Goal: Transaction & Acquisition: Download file/media

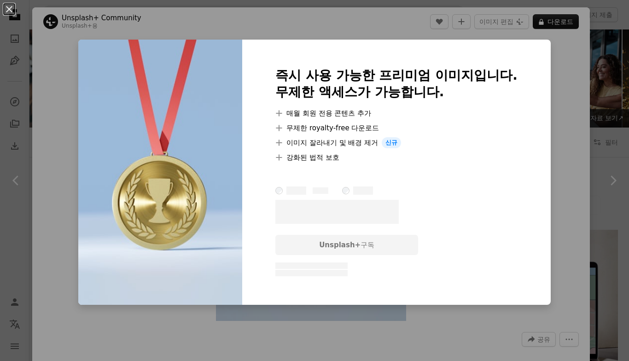
scroll to position [996, 0]
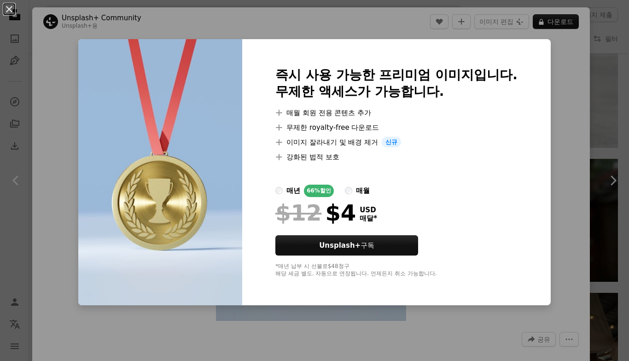
click at [603, 145] on div "An X shape 즉시 사용 가능한 프리미엄 이미지입니다. 무제한 액세스가 가능합니다. A plus sign 매월 회원 전용 콘텐츠 추가 A…" at bounding box center [314, 180] width 629 height 361
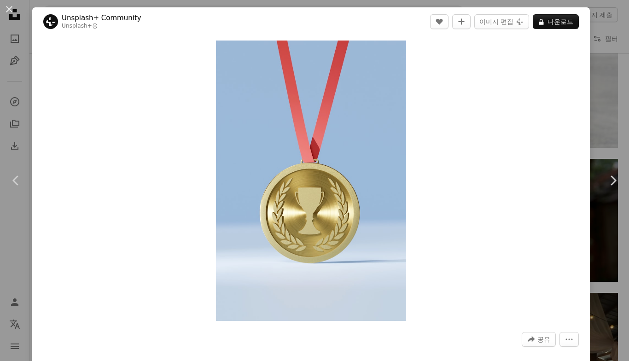
click at [609, 69] on div "An X shape Chevron left Chevron right Unsplash+ Community Unsplash+ 용 A heart A…" at bounding box center [314, 180] width 629 height 361
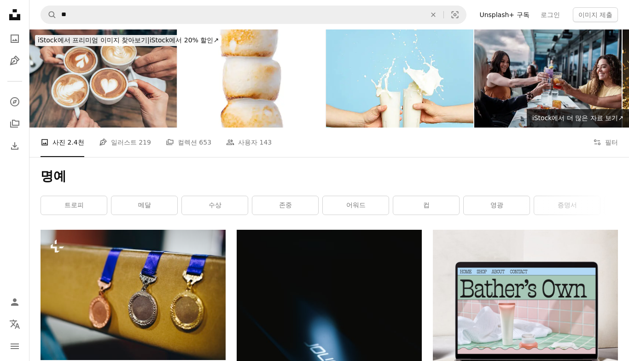
click at [603, 145] on button "Filters 필터" at bounding box center [605, 142] width 25 height 29
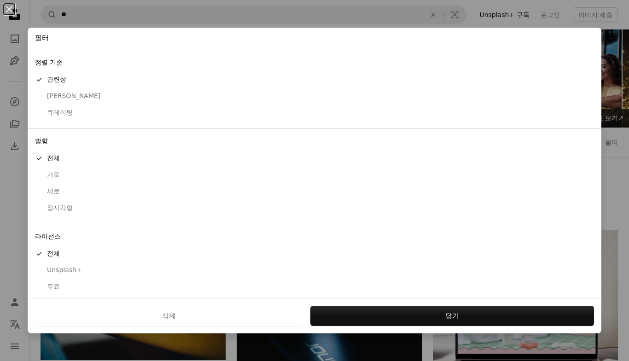
click at [66, 282] on div "무료" at bounding box center [314, 286] width 559 height 9
click at [389, 322] on button "적용" at bounding box center [452, 316] width 284 height 20
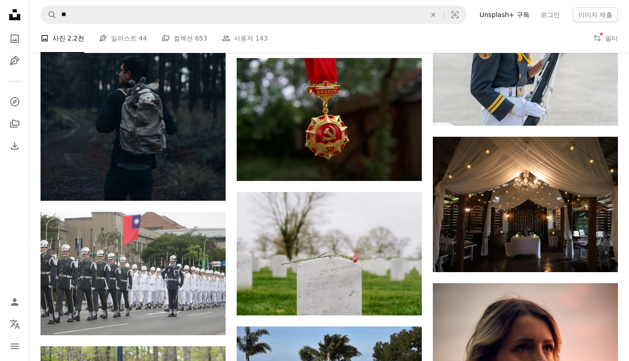
scroll to position [865, 0]
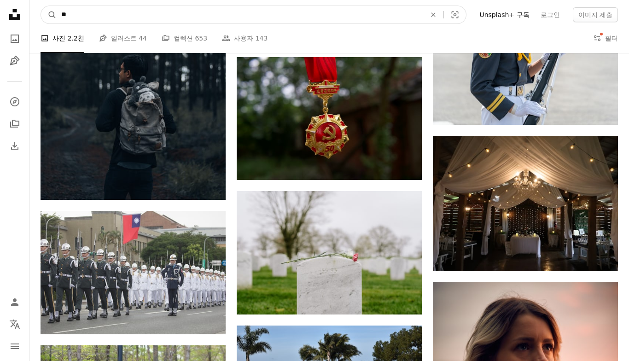
click at [412, 19] on input "**" at bounding box center [240, 15] width 367 height 18
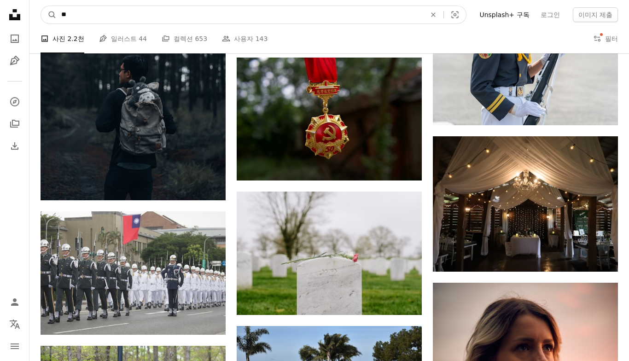
type input "*"
type input "**"
click at [49, 14] on button "A magnifying glass" at bounding box center [49, 15] width 16 height 18
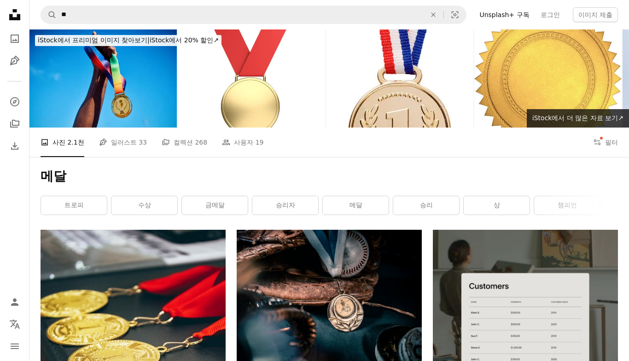
scroll to position [9, 0]
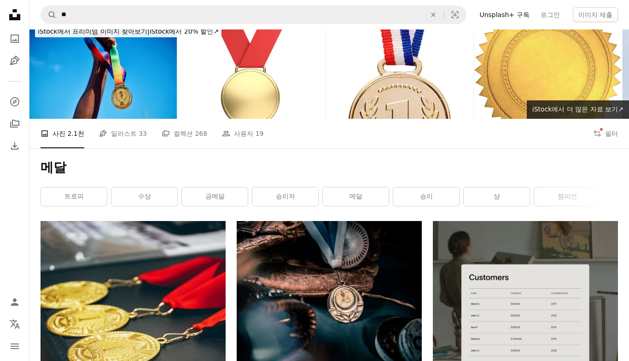
click at [611, 137] on button "Filters 필터" at bounding box center [605, 133] width 25 height 29
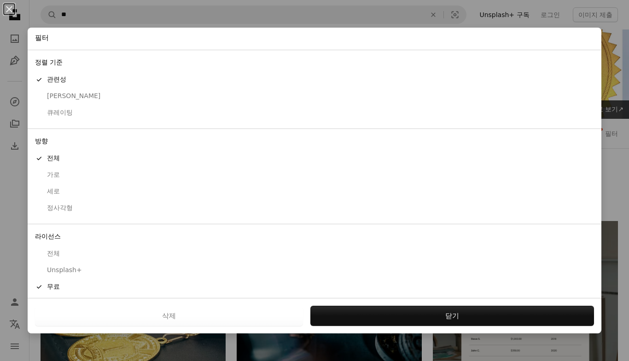
click at [442, 316] on button "닫기" at bounding box center [452, 316] width 284 height 20
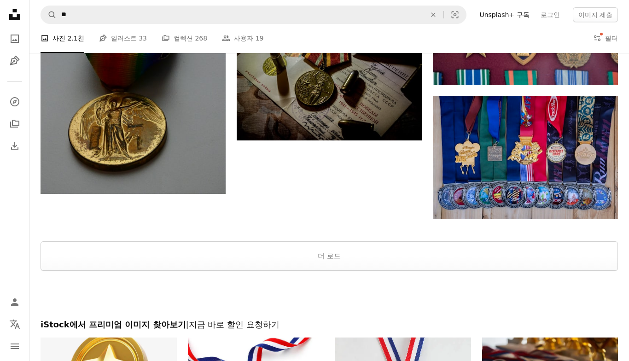
scroll to position [1218, 0]
click at [515, 260] on button "더 로드" at bounding box center [330, 255] width 578 height 29
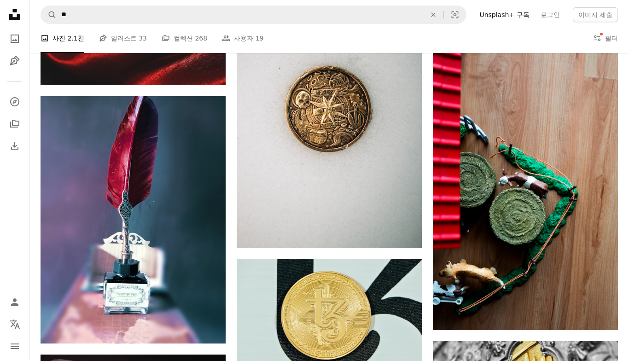
scroll to position [8309, 0]
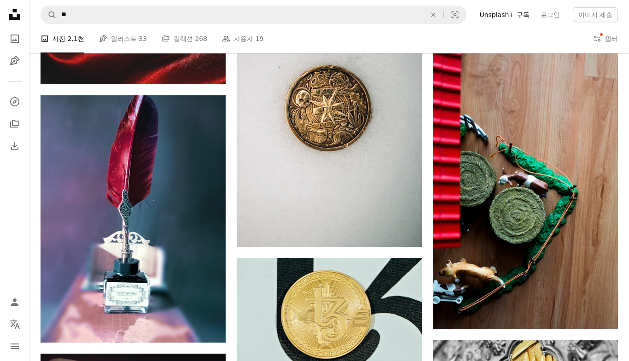
click at [444, 11] on button "An X shape" at bounding box center [433, 15] width 20 height 18
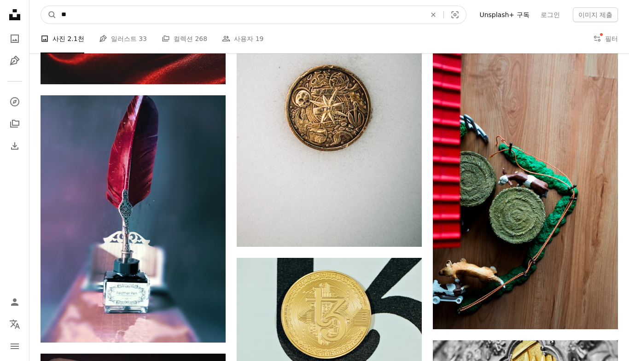
type input "**"
click at [49, 15] on button "A magnifying glass" at bounding box center [49, 15] width 16 height 18
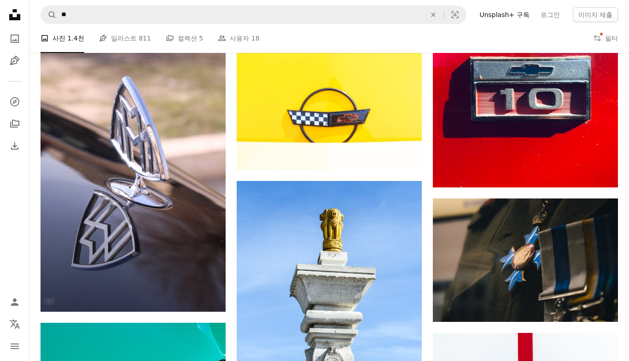
scroll to position [534, 0]
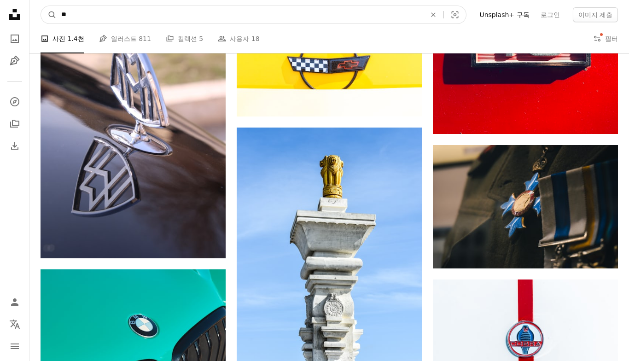
click at [413, 19] on input "**" at bounding box center [240, 15] width 367 height 18
type input "*"
click at [49, 15] on button "A magnifying glass" at bounding box center [49, 15] width 16 height 18
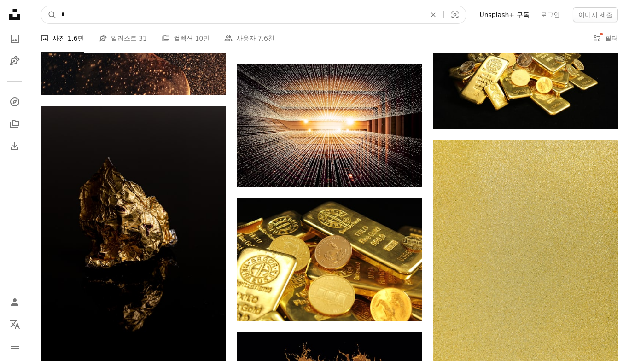
click at [411, 20] on input "*" at bounding box center [240, 15] width 367 height 18
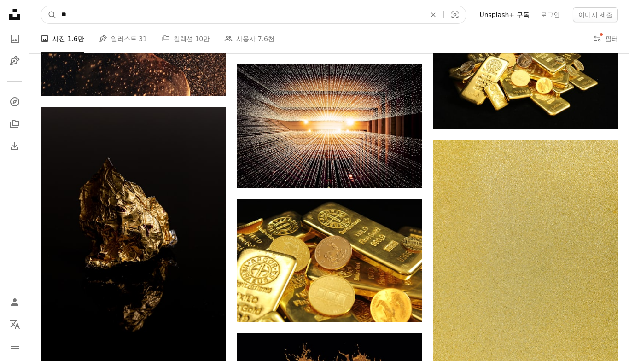
type input "***"
click at [49, 14] on button "A magnifying glass" at bounding box center [49, 15] width 16 height 18
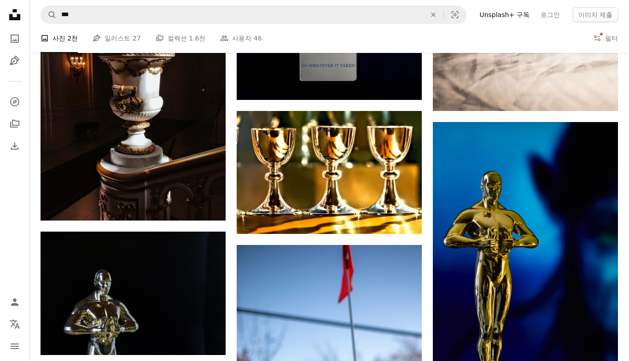
scroll to position [4012, 0]
click at [489, 238] on img at bounding box center [525, 261] width 185 height 278
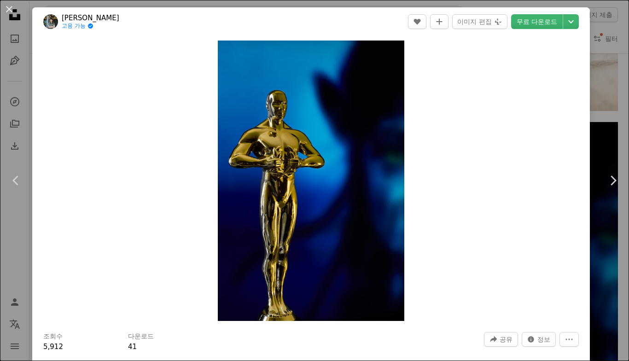
click at [553, 22] on link "무료 다운로드" at bounding box center [537, 21] width 52 height 15
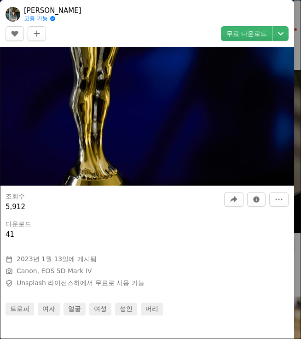
scroll to position [332, 0]
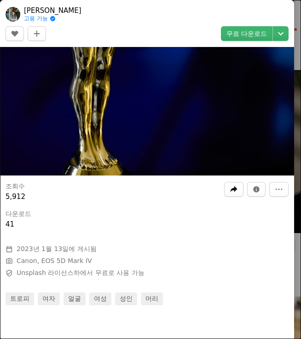
click at [238, 192] on icon "이 이미지 공유" at bounding box center [234, 189] width 7 height 6
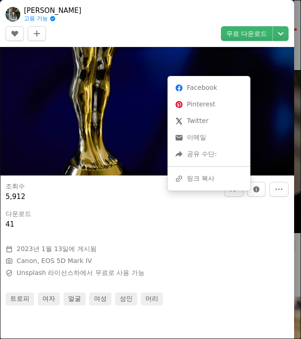
click at [211, 181] on div "A URL sharing icon (chains) 링크 복사" at bounding box center [209, 178] width 76 height 17
